Goal: Task Accomplishment & Management: Complete application form

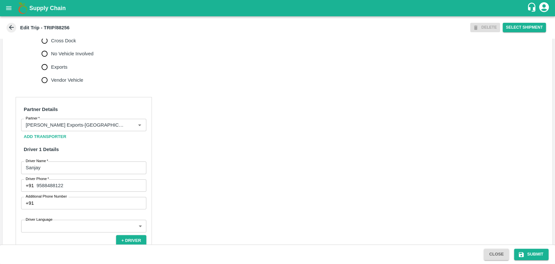
scroll to position [289, 0]
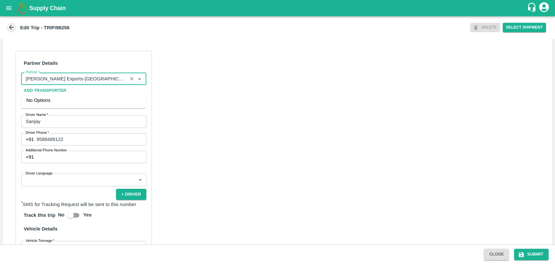
click at [90, 83] on input "Partner   *" at bounding box center [74, 78] width 102 height 8
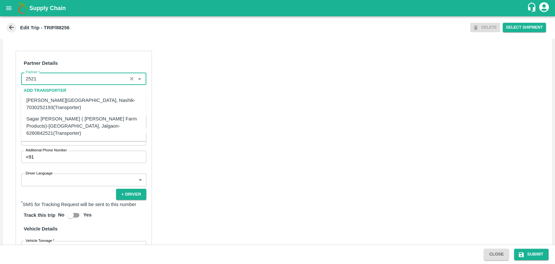
click at [49, 116] on div "Sagar Pramod Patil ( Shreyansh Farm Products)-Jalgaon, Jalgaon-6260842521(Trans…" at bounding box center [83, 126] width 114 height 22
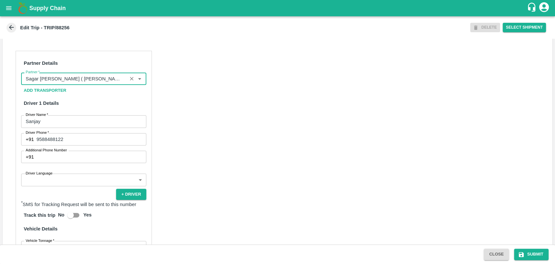
type input "Sagar Pramod Patil ( Shreyansh Farm Products)-Jalgaon, Jalgaon-6260842521(Trans…"
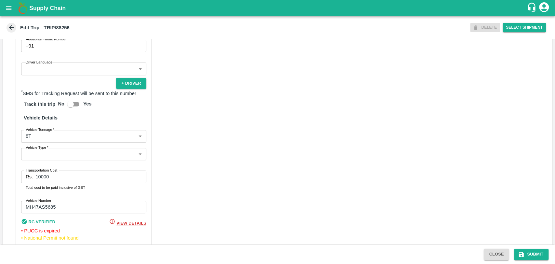
scroll to position [430, 0]
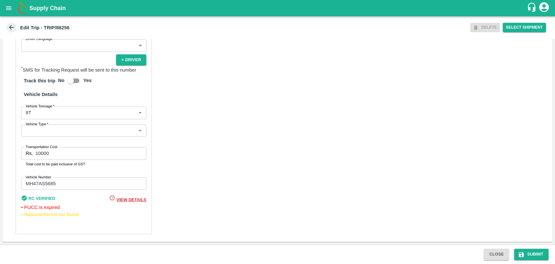
click at [51, 116] on body "Supply Chain Edit Trip - TRIP/88256 DELETE Select Shipment Trip Details Trip Ty…" at bounding box center [277, 132] width 555 height 264
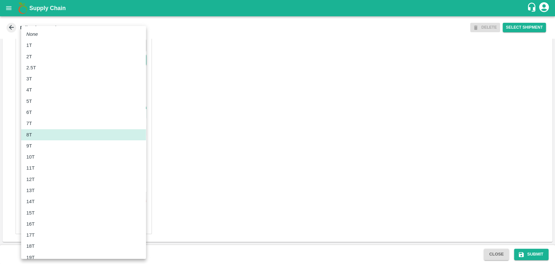
click at [40, 156] on div "10T" at bounding box center [83, 156] width 114 height 7
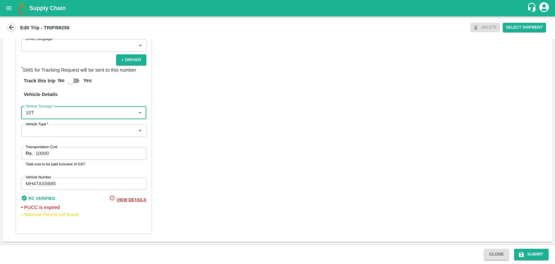
type input "10000"
click at [40, 152] on input "10000" at bounding box center [90, 153] width 110 height 12
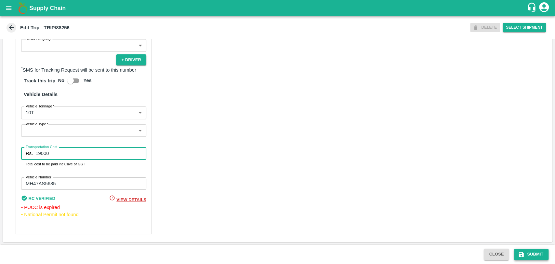
type input "19000"
click at [543, 255] on button "Submit" at bounding box center [531, 253] width 34 height 11
